Goal: Information Seeking & Learning: Learn about a topic

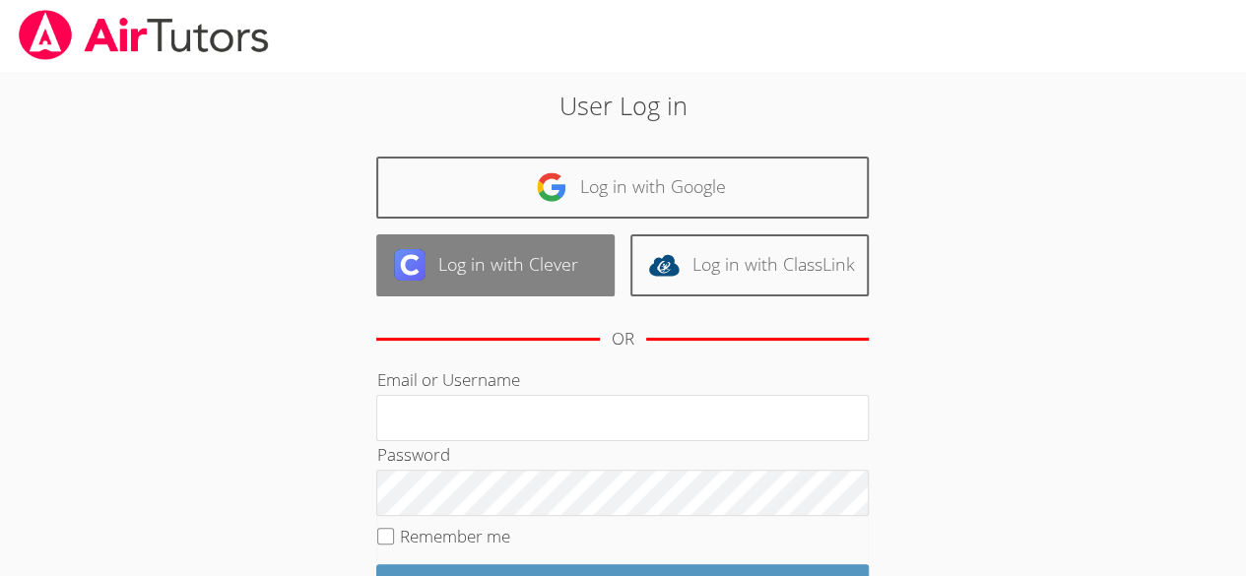
click at [465, 268] on link "Log in with Clever" at bounding box center [495, 265] width 238 height 62
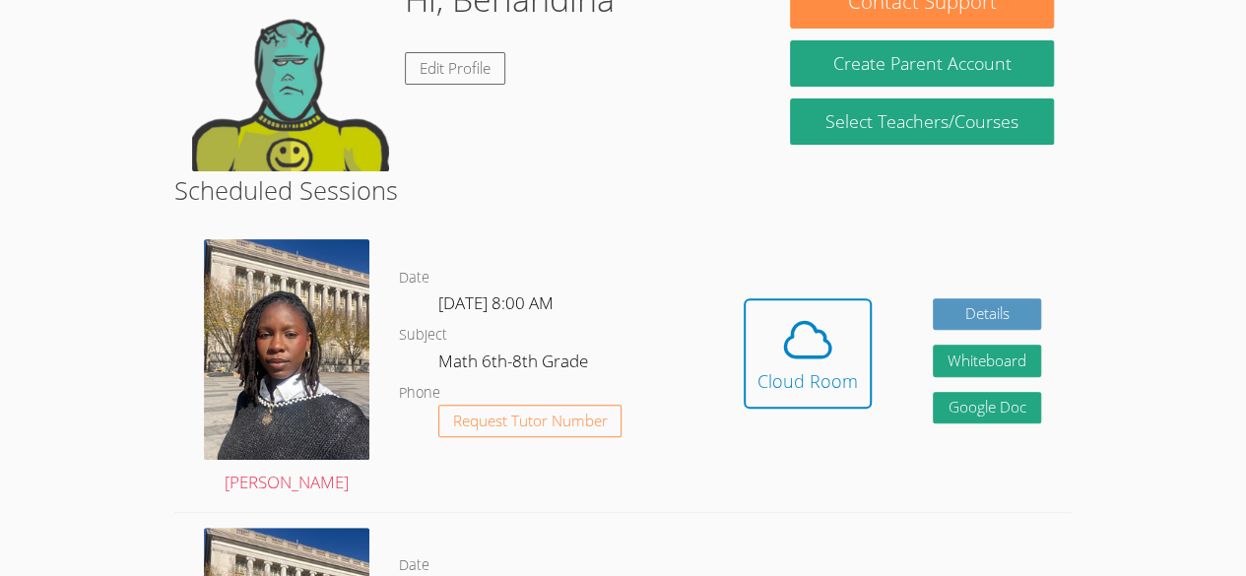
scroll to position [213, 0]
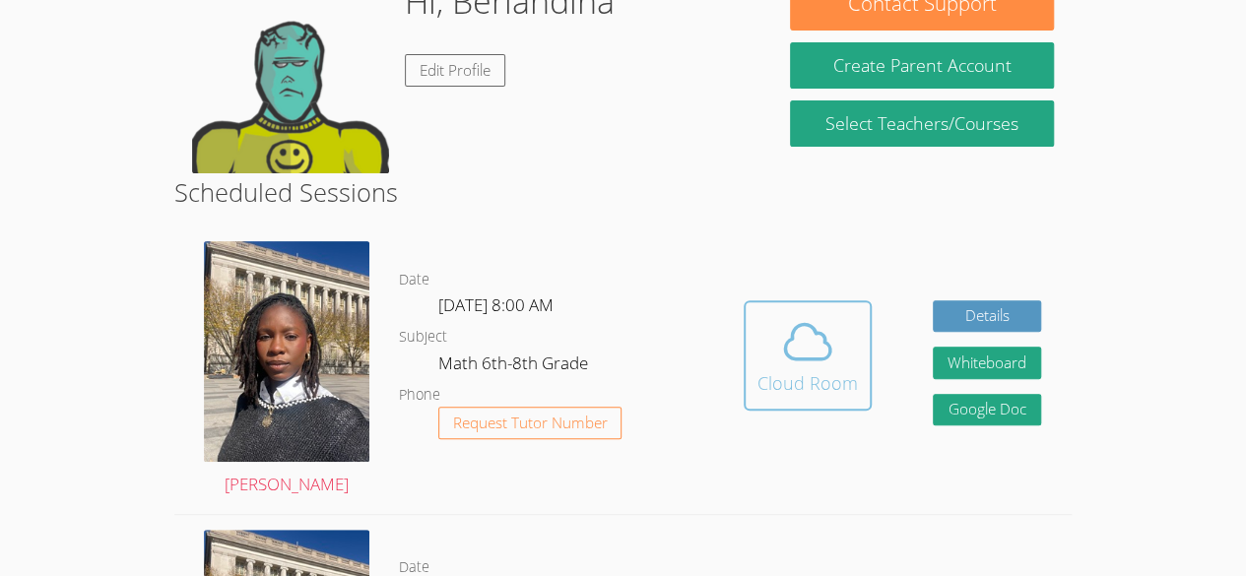
click at [827, 305] on button "Cloud Room" at bounding box center [807, 355] width 128 height 110
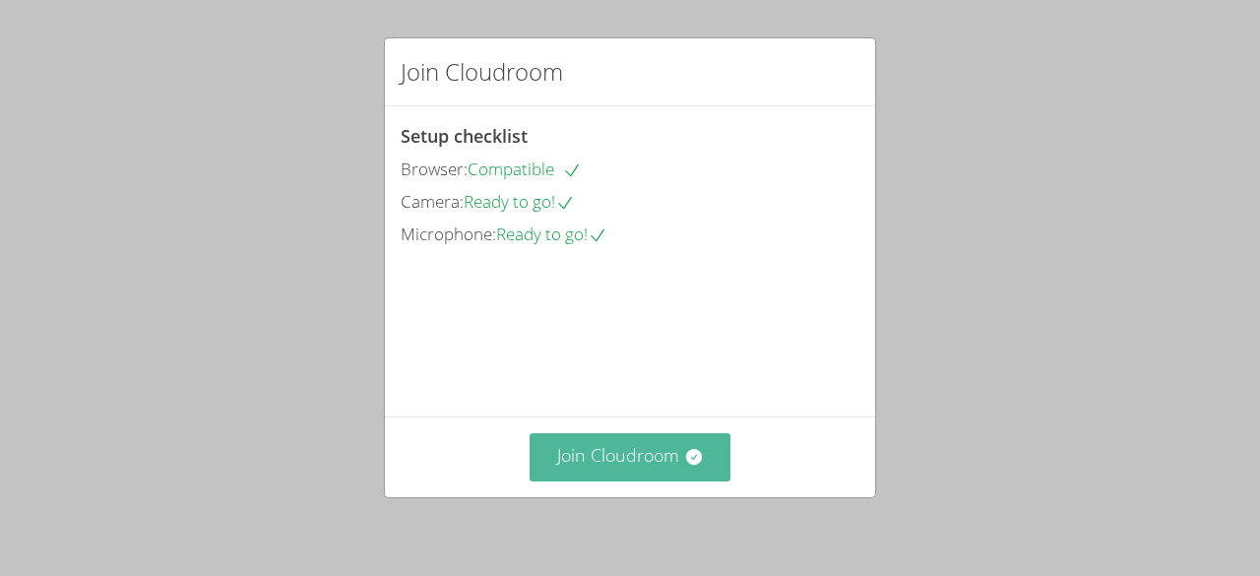
click at [695, 478] on button "Join Cloudroom" at bounding box center [631, 457] width 202 height 48
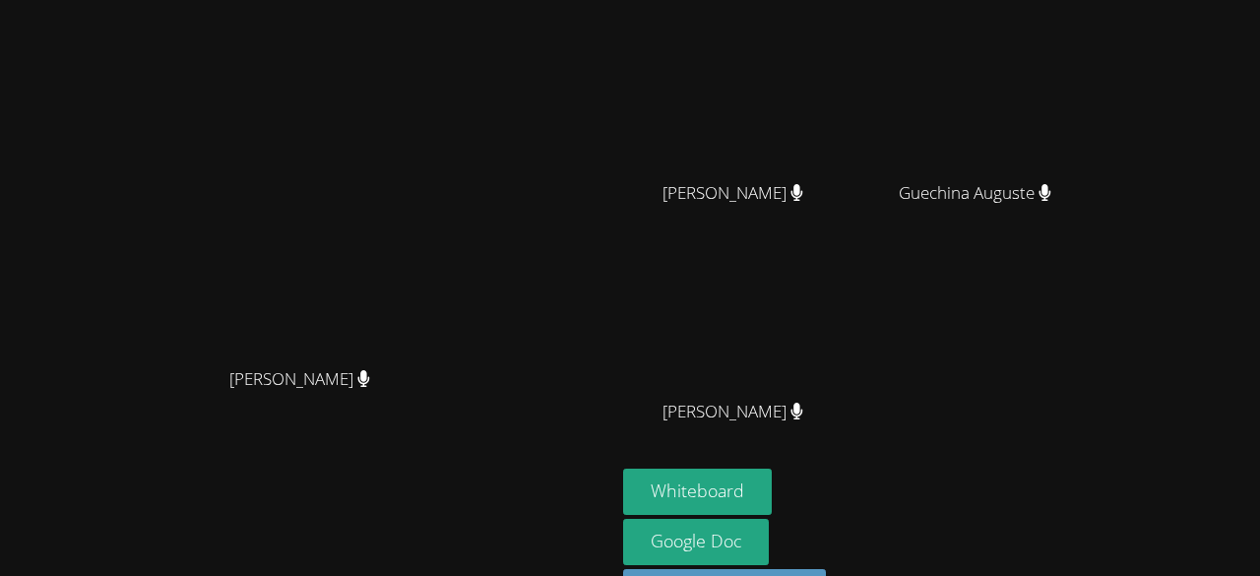
scroll to position [189, 0]
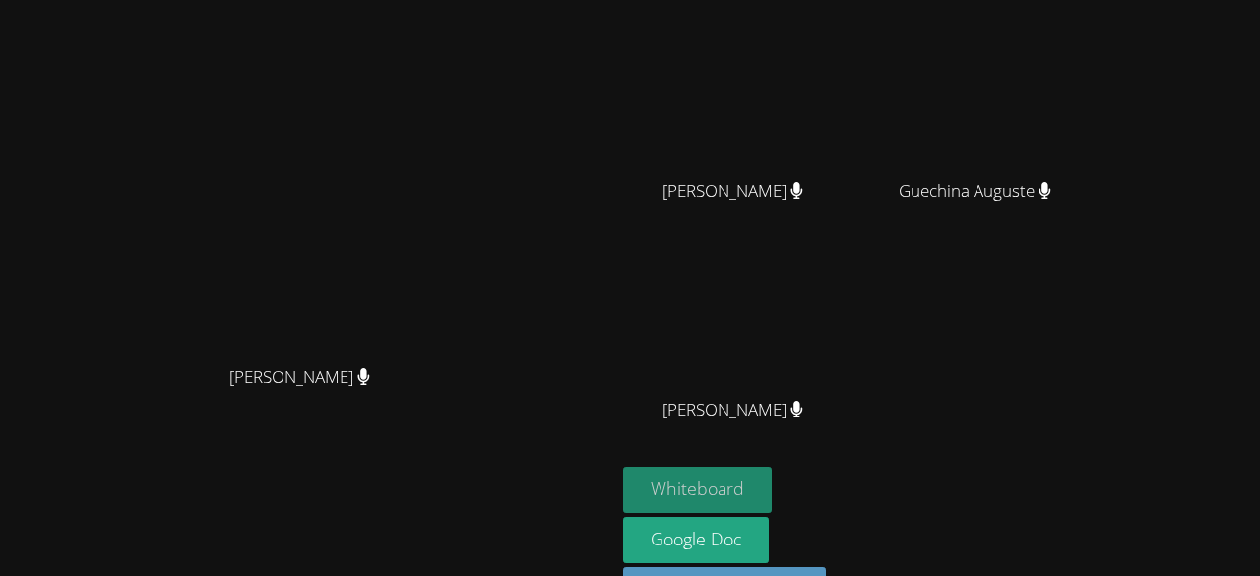
click at [772, 494] on button "Whiteboard" at bounding box center [697, 490] width 149 height 46
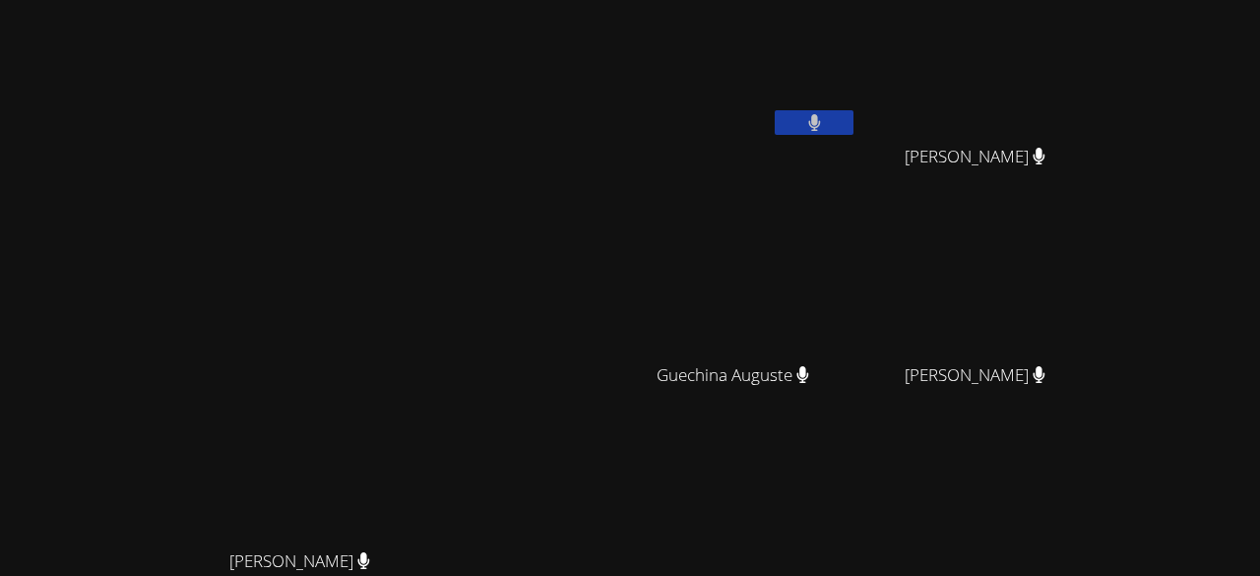
scroll to position [0, 0]
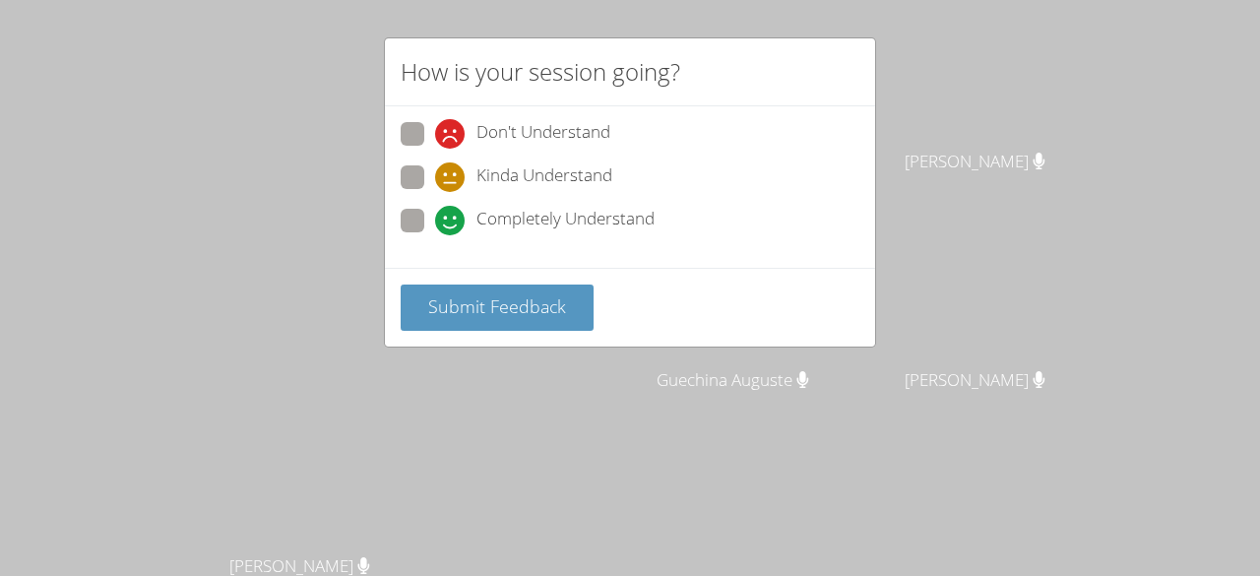
click at [428, 216] on label "Completely Understand" at bounding box center [528, 222] width 254 height 27
click at [435, 216] on input "Completely Understand" at bounding box center [443, 217] width 17 height 17
radio input "true"
click at [428, 216] on label "Completely Understand" at bounding box center [528, 222] width 254 height 27
click at [435, 216] on input "Completely Understand" at bounding box center [443, 217] width 17 height 17
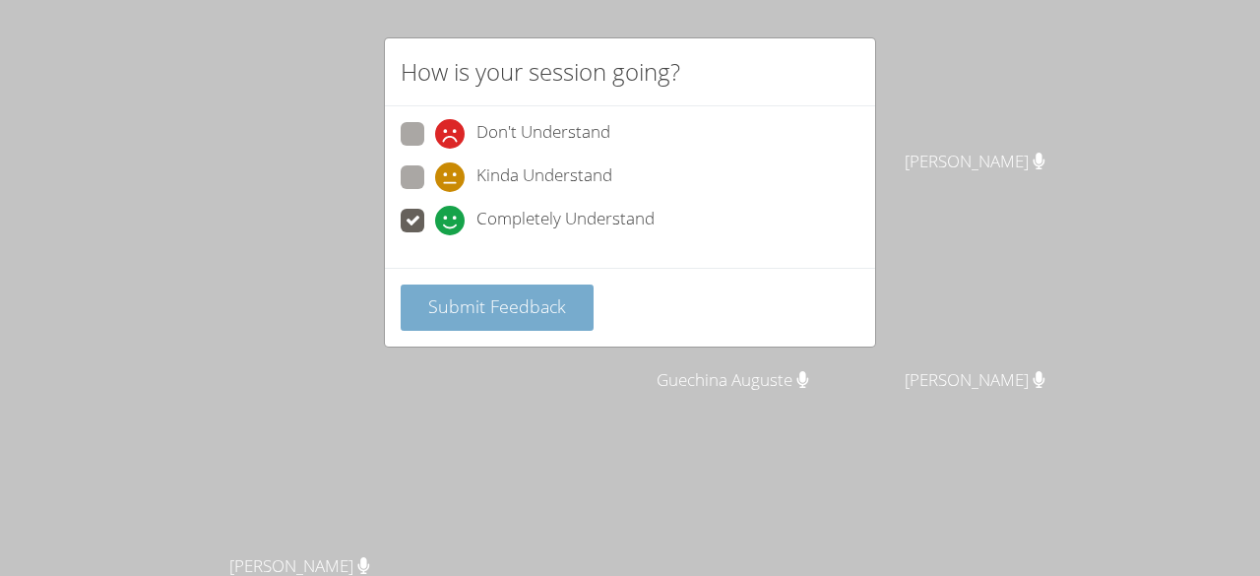
click at [466, 300] on span "Submit Feedback" at bounding box center [497, 306] width 138 height 24
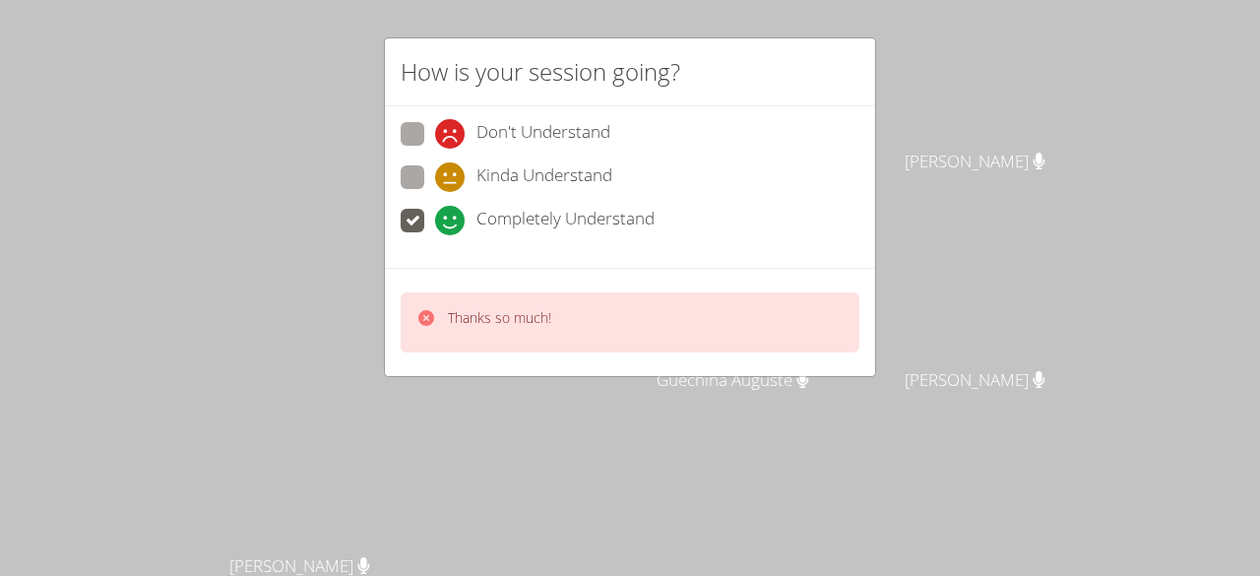
click at [948, 204] on div "How is your session going? Don't Understand Kinda Understand Completely Underst…" at bounding box center [630, 288] width 1260 height 576
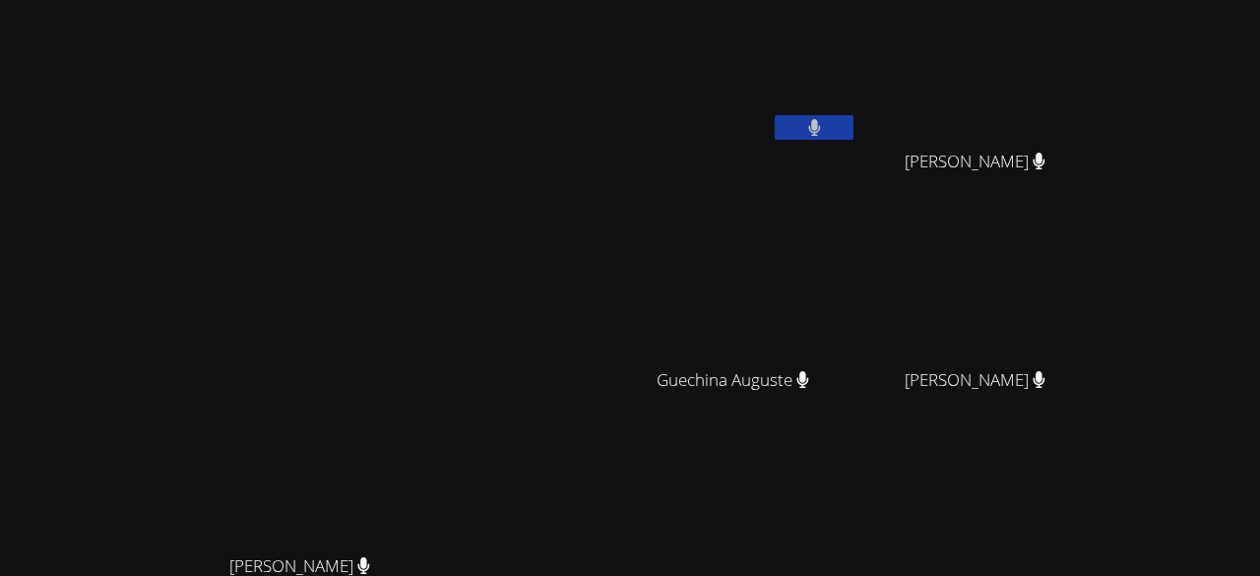
click at [1100, 226] on video at bounding box center [983, 292] width 234 height 132
click at [795, 569] on video at bounding box center [740, 511] width 234 height 132
